Goal: Information Seeking & Learning: Learn about a topic

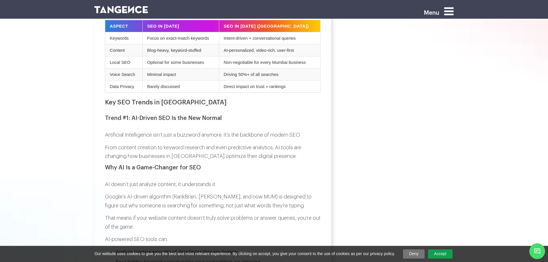
scroll to position [403, 0]
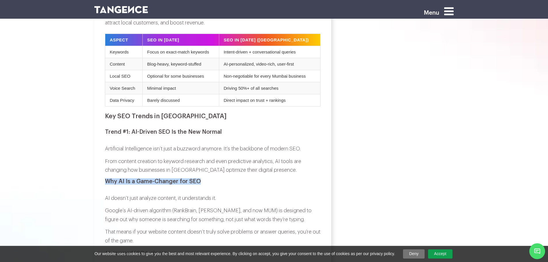
drag, startPoint x: 99, startPoint y: 168, endPoint x: 225, endPoint y: 165, distance: 125.8
copy h3 "Why AI Is a Game-Changer for SEO"
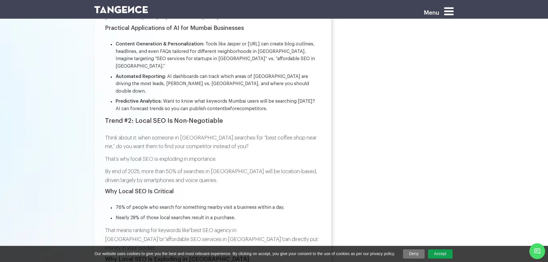
scroll to position [748, 0]
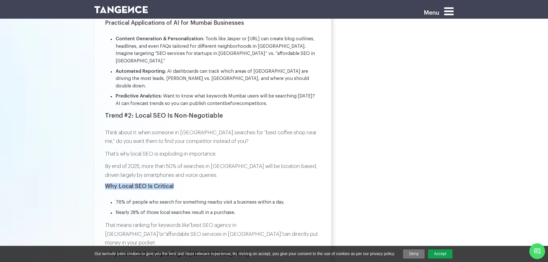
drag, startPoint x: 102, startPoint y: 159, endPoint x: 193, endPoint y: 161, distance: 90.1
copy h3 "Why Local SEO Is Critical"
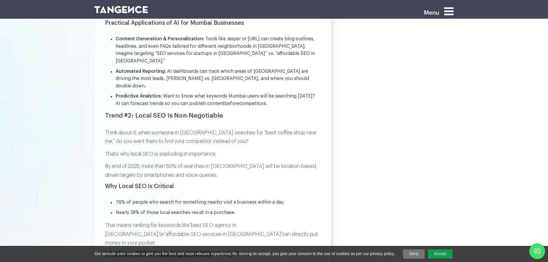
drag, startPoint x: 100, startPoint y: 219, endPoint x: 226, endPoint y: 221, distance: 125.2
copy h3 "Why Local SEO Is Exploding in [GEOGRAPHIC_DATA]"
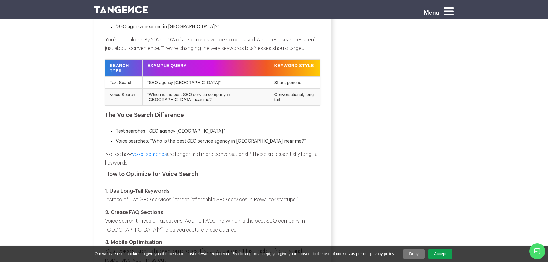
scroll to position [1410, 0]
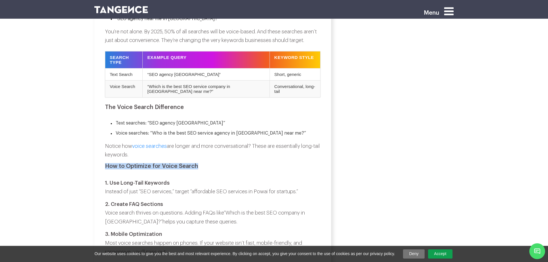
drag, startPoint x: 103, startPoint y: 116, endPoint x: 217, endPoint y: 118, distance: 113.7
click at [217, 118] on div "SEO Trends in [GEOGRAPHIC_DATA]: What Top Agencies Know (But Your Competitors D…" at bounding box center [212, 0] width 237 height 2612
copy h3 "How to Optimize for Voice Search"
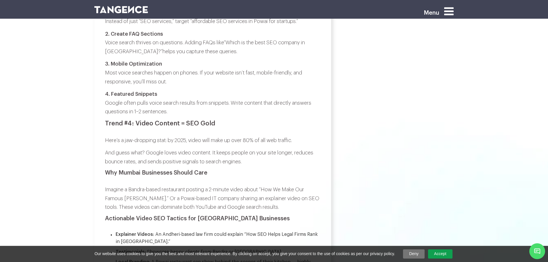
scroll to position [1583, 0]
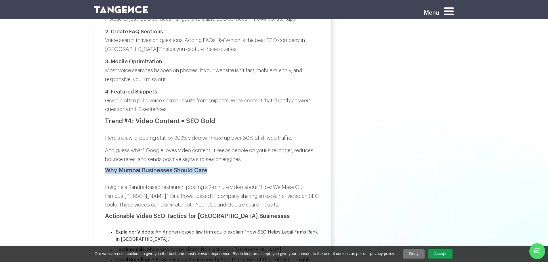
drag, startPoint x: 100, startPoint y: 121, endPoint x: 245, endPoint y: 119, distance: 144.5
copy h3 "Why Mumbai Businesses Should Care"
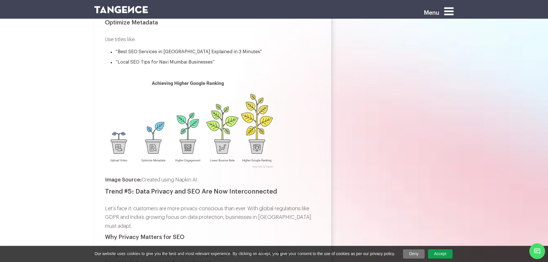
scroll to position [1871, 0]
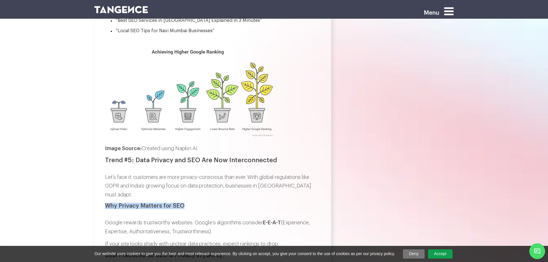
drag, startPoint x: 106, startPoint y: 147, endPoint x: 198, endPoint y: 147, distance: 92.4
copy h3 "Why Privacy Matters for SEO"
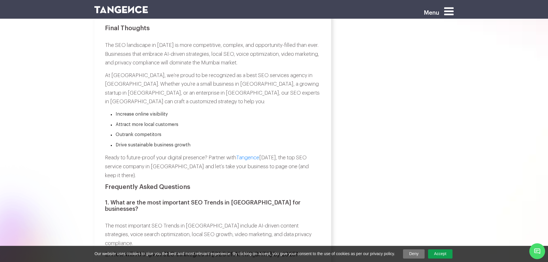
scroll to position [2187, 0]
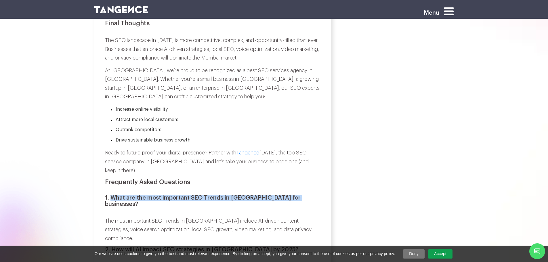
drag, startPoint x: 110, startPoint y: 122, endPoint x: 299, endPoint y: 121, distance: 189.1
click at [299, 195] on h3 "1. What are the most important SEO Trends in [GEOGRAPHIC_DATA] for businesses?" at bounding box center [213, 201] width 216 height 13
copy strong "What are the most important SEO Trends in [GEOGRAPHIC_DATA] for businesses?"
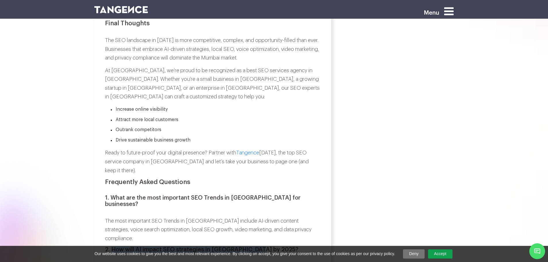
drag, startPoint x: 111, startPoint y: 159, endPoint x: 273, endPoint y: 154, distance: 161.5
copy strong "How will AI impact SEO strategies in [GEOGRAPHIC_DATA] by 2025?"
drag, startPoint x: 113, startPoint y: 204, endPoint x: 283, endPoint y: 205, distance: 170.1
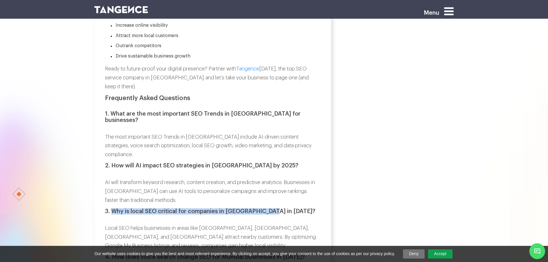
scroll to position [2302, 0]
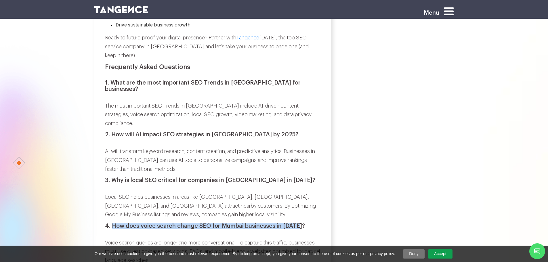
drag, startPoint x: 113, startPoint y: 135, endPoint x: 316, endPoint y: 135, distance: 203.8
click at [316, 223] on h3 "4. How does voice search change SEO for Mumbai businesses in [DATE]?" at bounding box center [213, 226] width 216 height 6
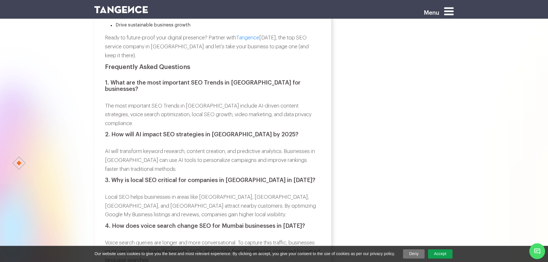
drag, startPoint x: 113, startPoint y: 182, endPoint x: 278, endPoint y: 180, distance: 165.2
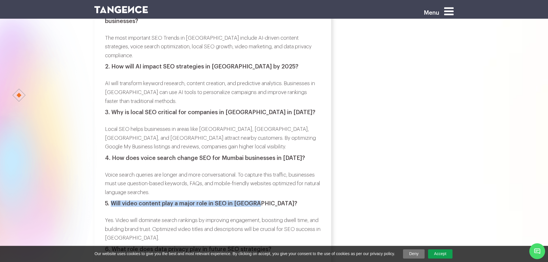
scroll to position [2389, 0]
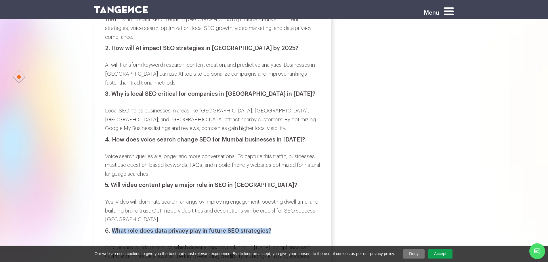
drag, startPoint x: 113, startPoint y: 141, endPoint x: 282, endPoint y: 138, distance: 169.2
click at [282, 228] on h3 "6. What role does data privacy play in future SEO strategies?" at bounding box center [213, 231] width 216 height 6
drag, startPoint x: 111, startPoint y: 176, endPoint x: 304, endPoint y: 172, distance: 193.2
